Goal: Navigation & Orientation: Find specific page/section

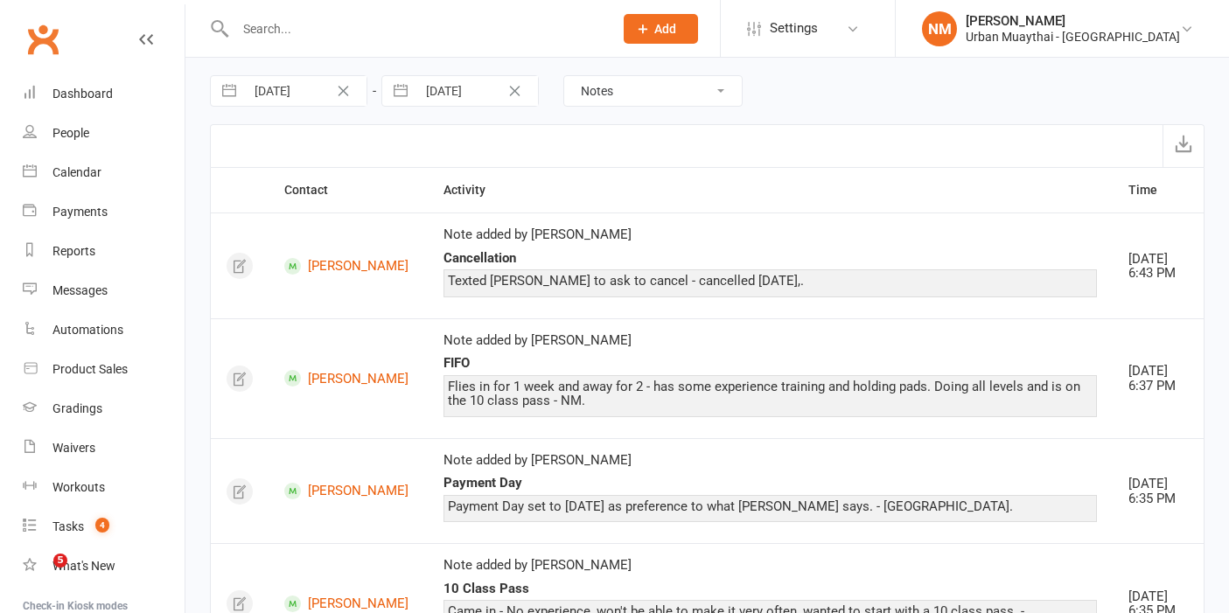
select select "NoteLogEntry"
click at [111, 94] on link "Dashboard" at bounding box center [104, 93] width 162 height 39
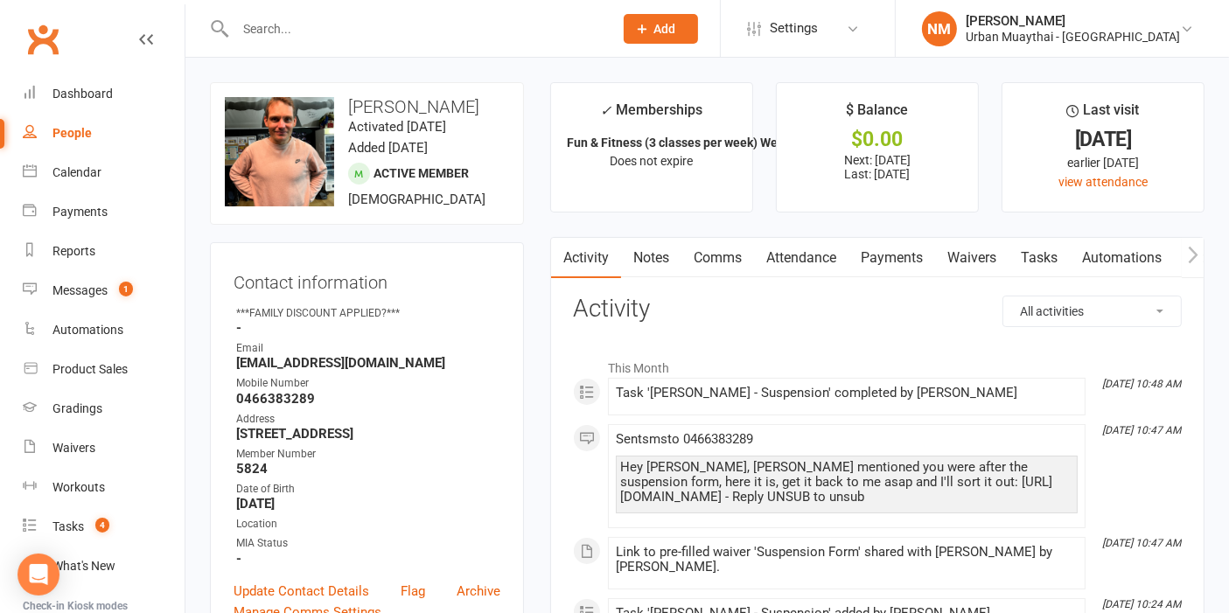
click at [955, 258] on link "Waivers" at bounding box center [971, 258] width 73 height 40
